Goal: Transaction & Acquisition: Purchase product/service

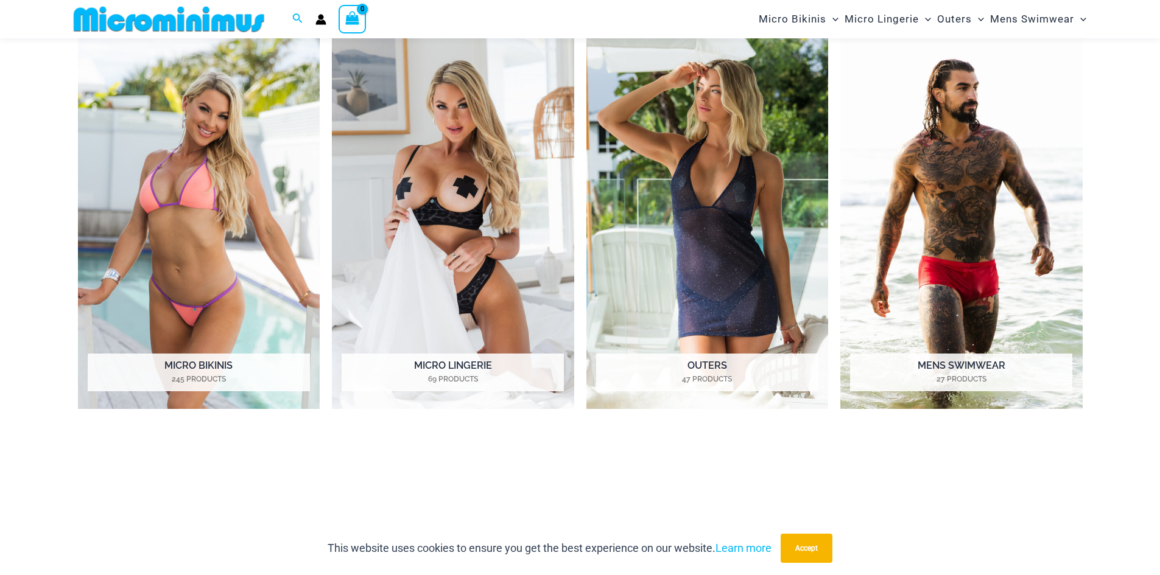
scroll to position [664, 0]
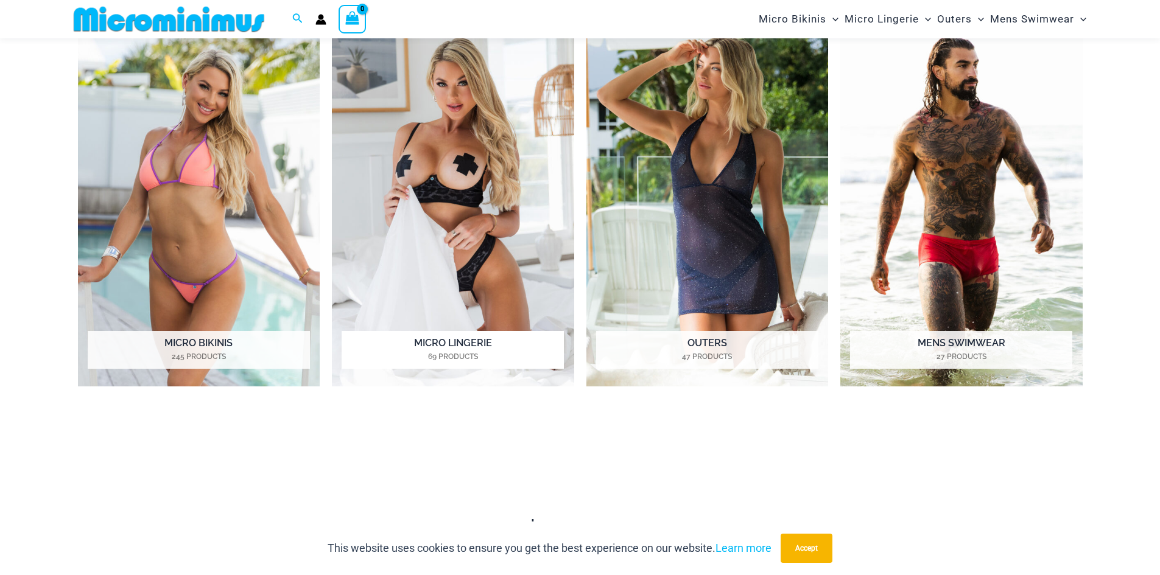
click at [474, 311] on img "Visit product category Micro Lingerie" at bounding box center [453, 201] width 242 height 372
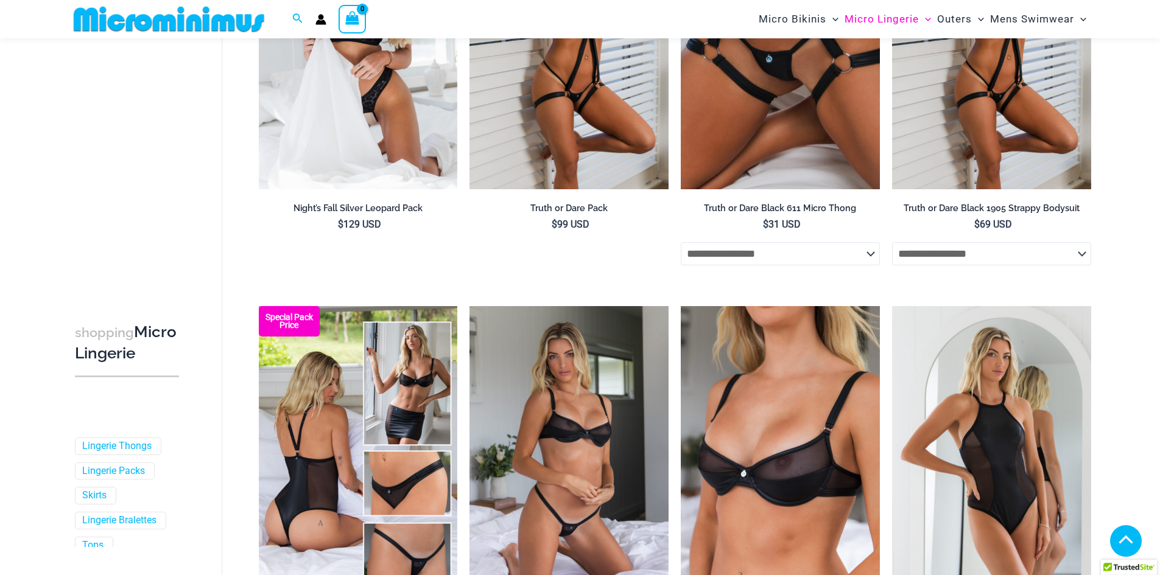
scroll to position [417, 0]
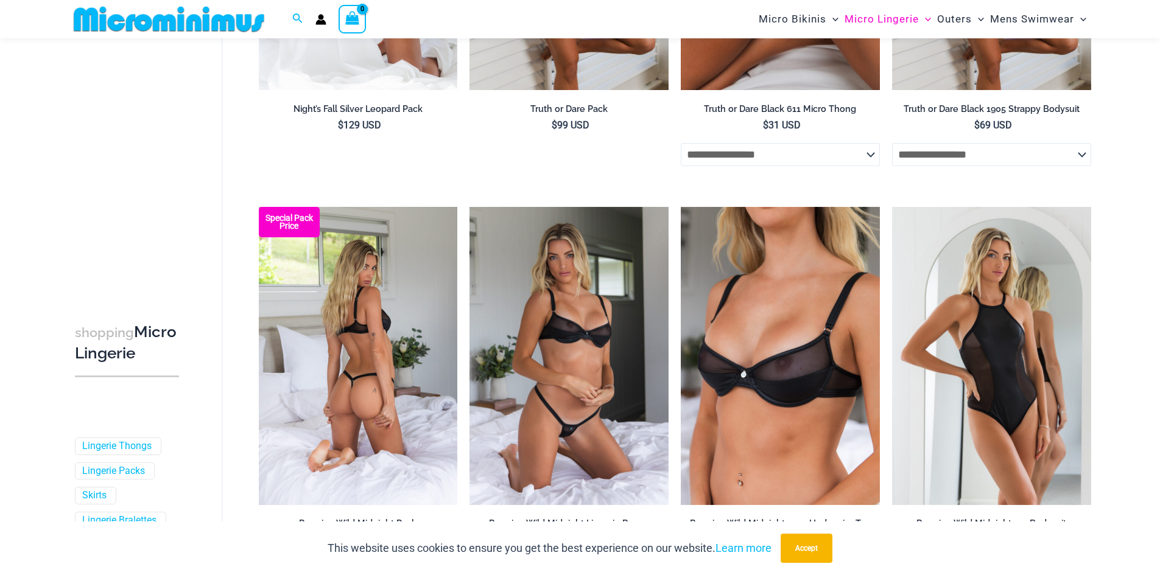
click at [438, 311] on img at bounding box center [358, 356] width 199 height 298
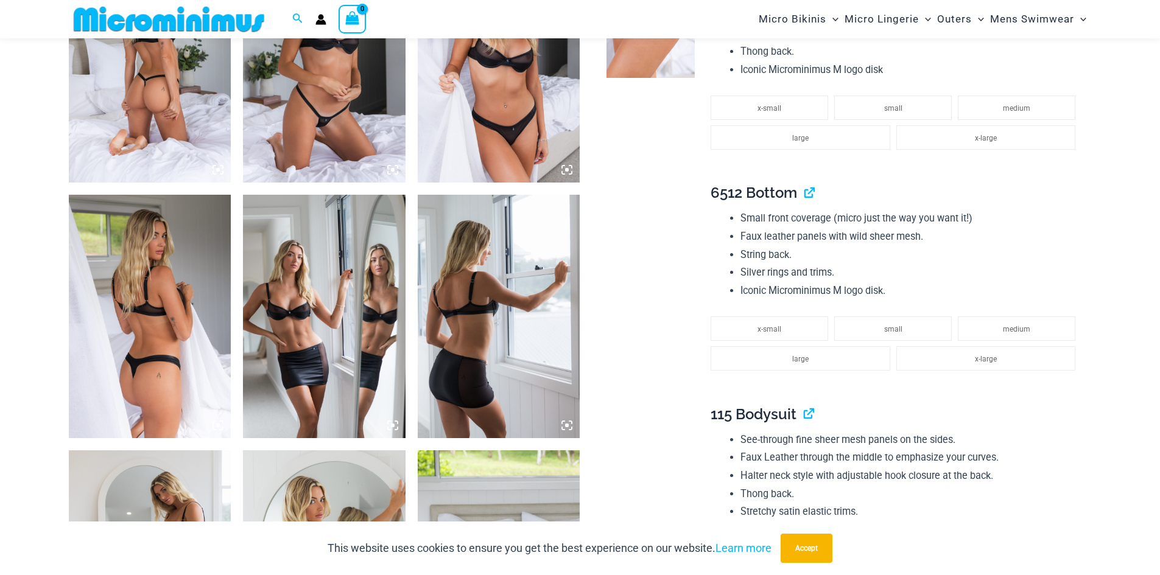
scroll to position [973, 0]
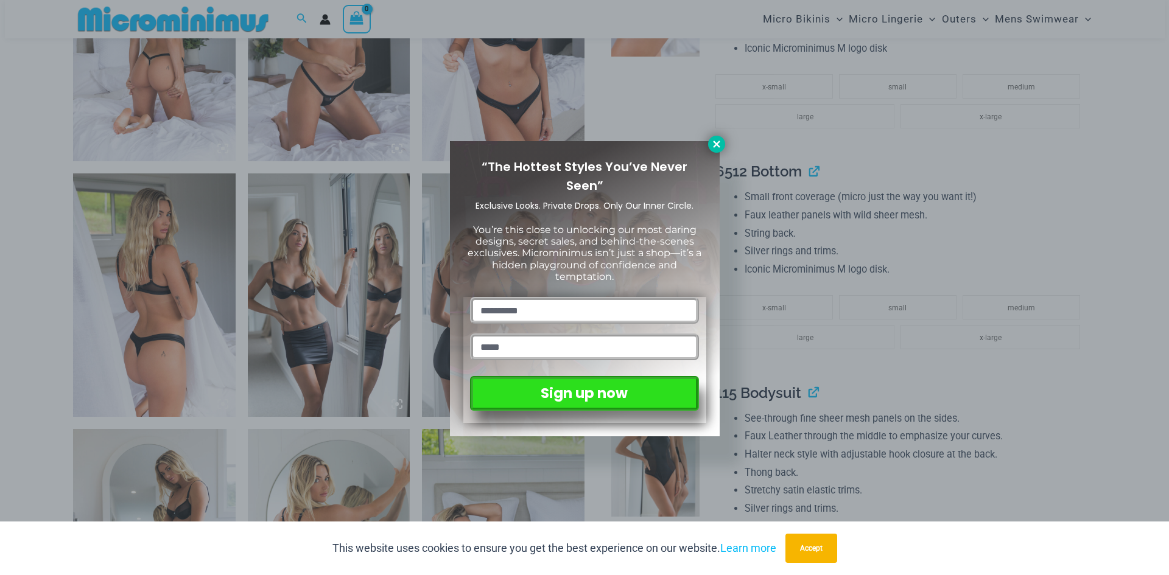
click at [711, 148] on icon at bounding box center [716, 144] width 11 height 11
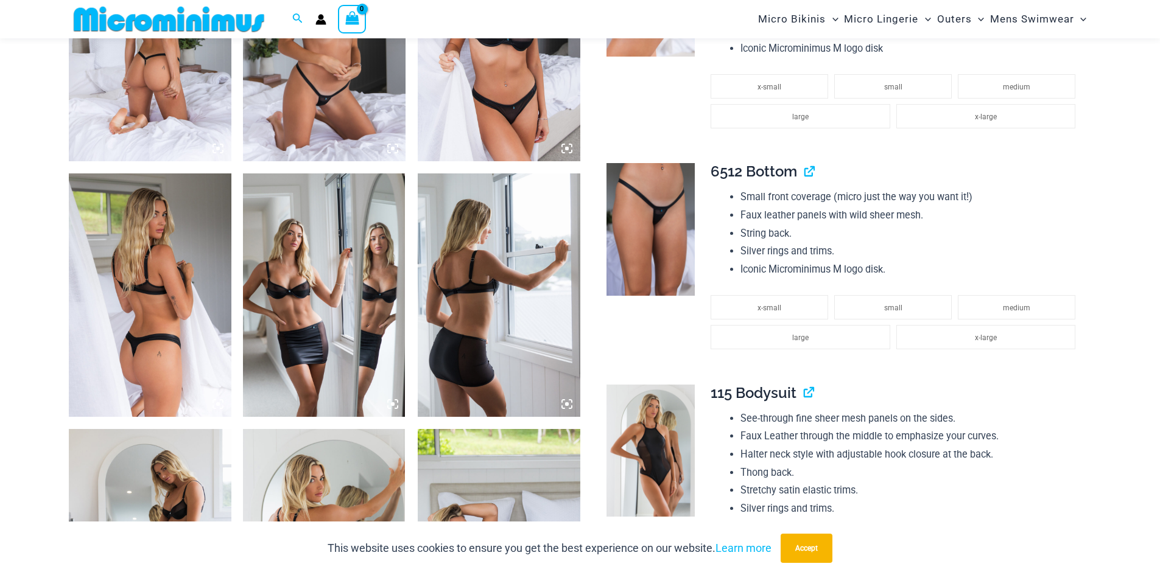
click at [557, 250] on img at bounding box center [499, 296] width 163 height 244
